Goal: Obtain resource: Download file/media

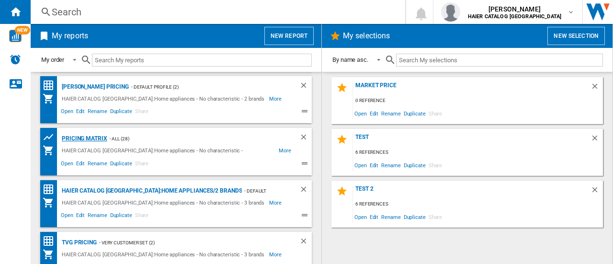
scroll to position [118, 0]
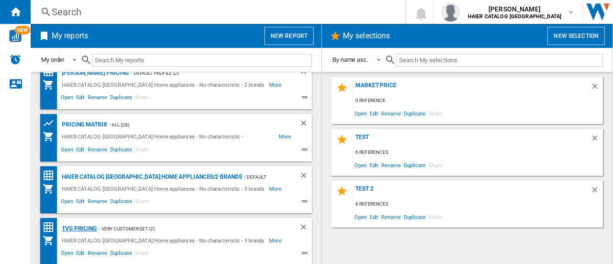
click at [80, 229] on div "TVG Pricing" at bounding box center [77, 229] width 37 height 12
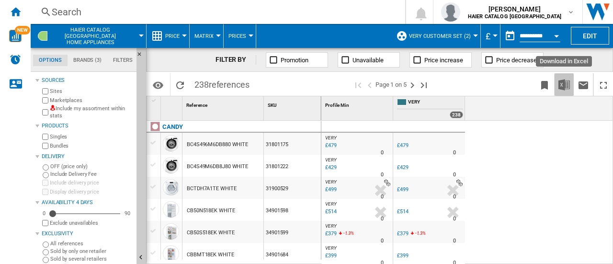
click at [567, 85] on img "Download in Excel" at bounding box center [563, 84] width 11 height 11
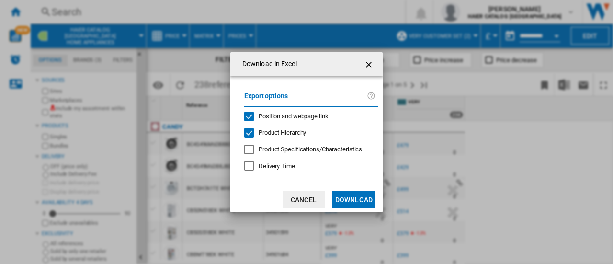
click at [343, 197] on button "Download" at bounding box center [353, 199] width 43 height 17
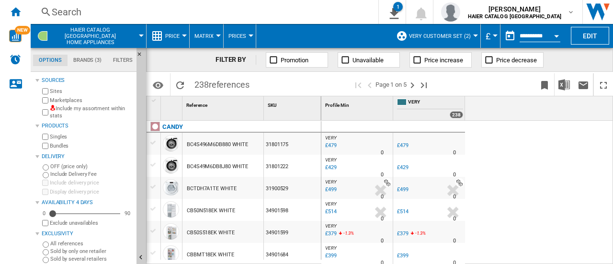
click at [52, 13] on div "Search" at bounding box center [203, 11] width 302 height 13
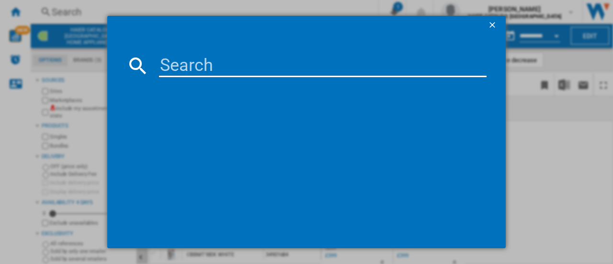
click at [229, 73] on input at bounding box center [322, 65] width 327 height 23
paste input "34005790"
type input "34005790"
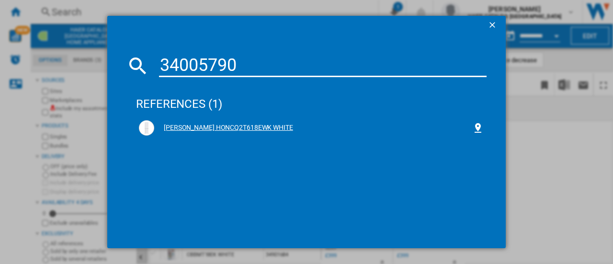
click at [205, 131] on div "[PERSON_NAME] HONCQ2T618EWK WHITE" at bounding box center [313, 128] width 318 height 10
